Goal: Use online tool/utility: Utilize a website feature to perform a specific function

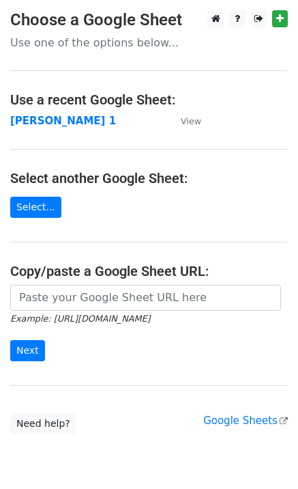
type input "[URL][DOMAIN_NAME]"
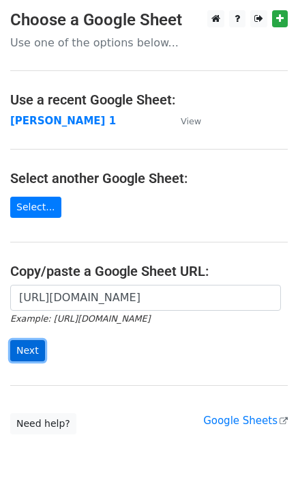
click at [23, 356] on input "Next" at bounding box center [27, 350] width 35 height 21
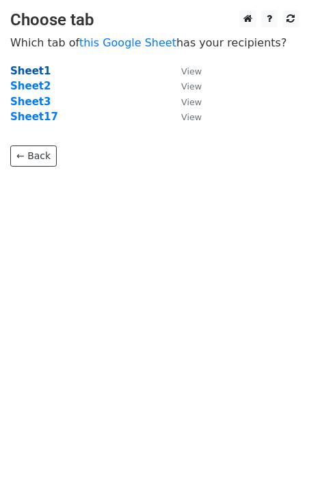
click at [38, 74] on strong "Sheet1" at bounding box center [30, 71] width 40 height 12
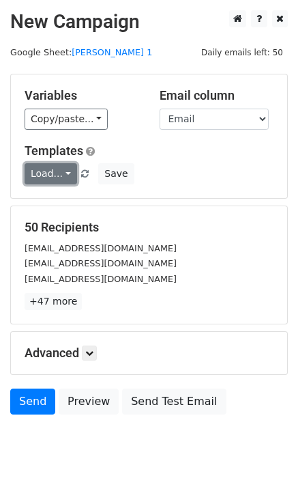
click at [63, 180] on link "Load..." at bounding box center [51, 173] width 53 height 21
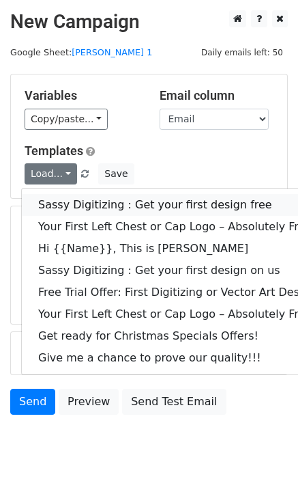
click at [77, 203] on link "Sassy Digitizing : Get your first design free" at bounding box center [197, 205] width 350 height 22
